Goal: Information Seeking & Learning: Learn about a topic

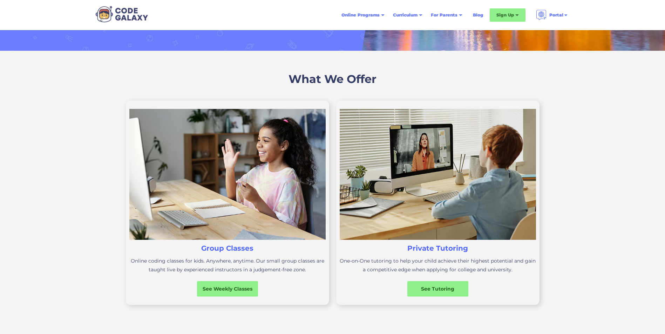
scroll to position [140, 0]
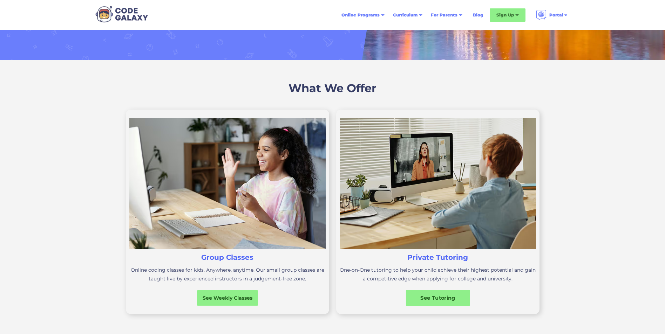
click at [444, 298] on div "See Tutoring" at bounding box center [437, 297] width 64 height 7
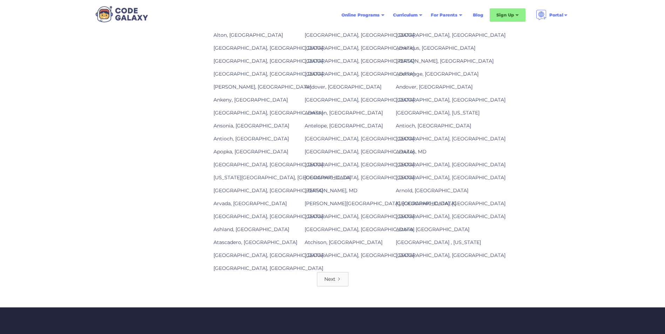
scroll to position [2137, 0]
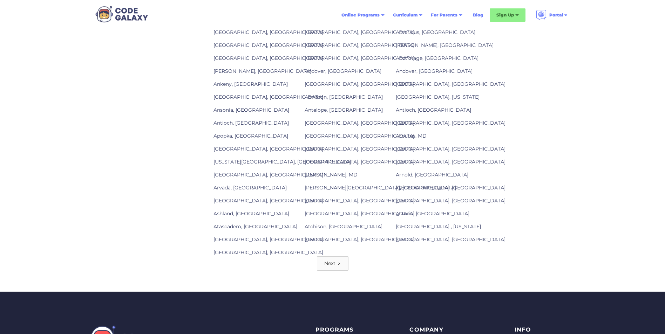
click at [326, 267] on div "Next" at bounding box center [329, 263] width 11 height 7
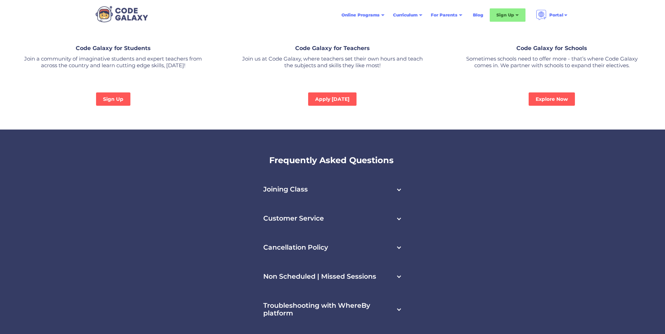
scroll to position [1506, 0]
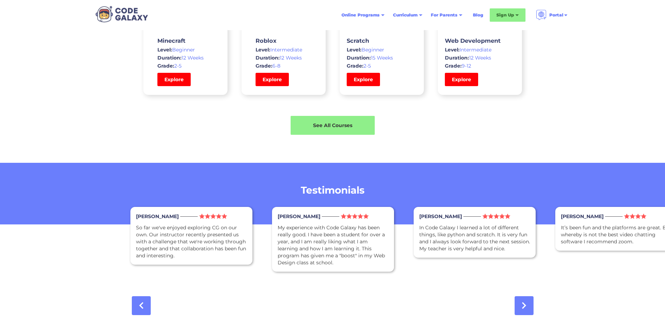
drag, startPoint x: 347, startPoint y: 50, endPoint x: 359, endPoint y: 51, distance: 12.3
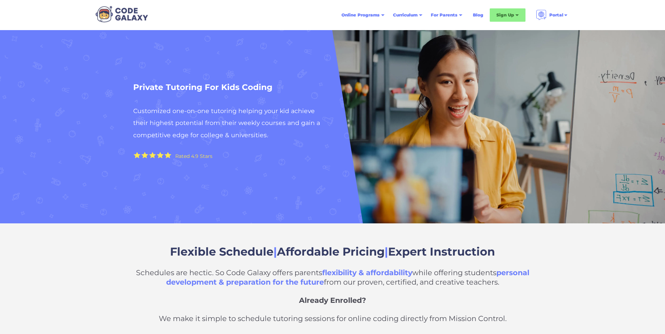
scroll to position [0, 0]
